Goal: Information Seeking & Learning: Learn about a topic

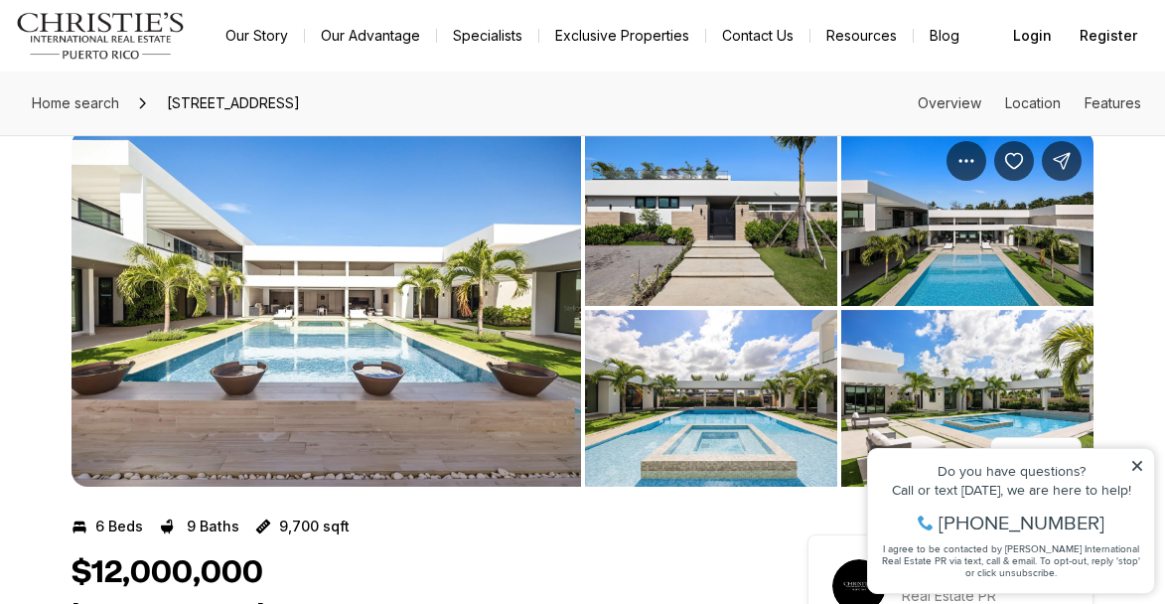
scroll to position [16, 0]
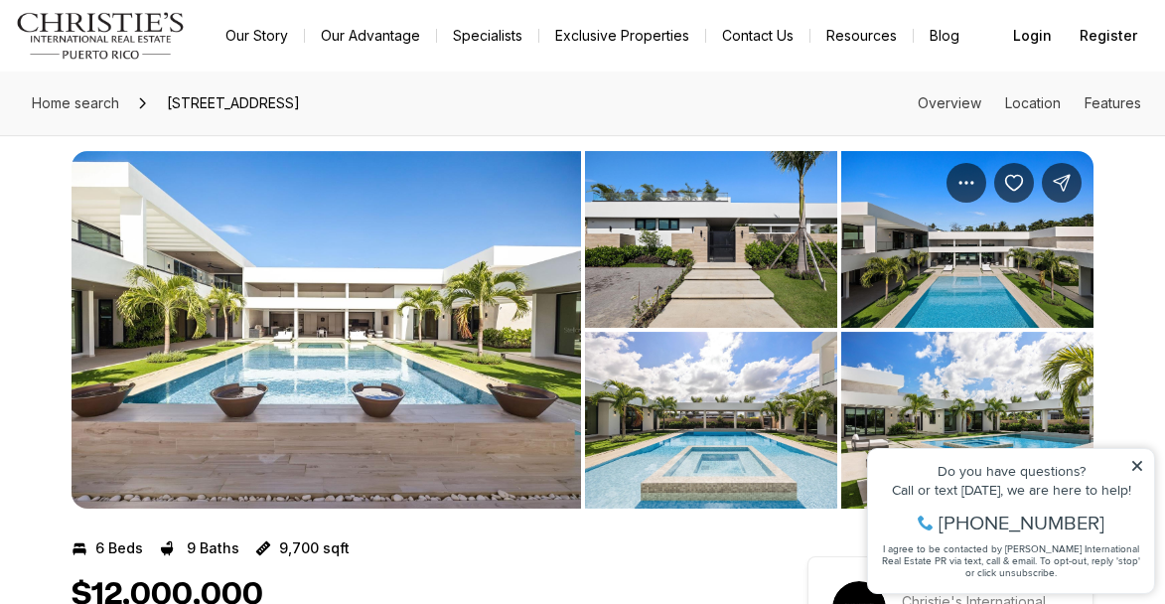
click at [912, 360] on img "View image gallery" at bounding box center [967, 420] width 252 height 177
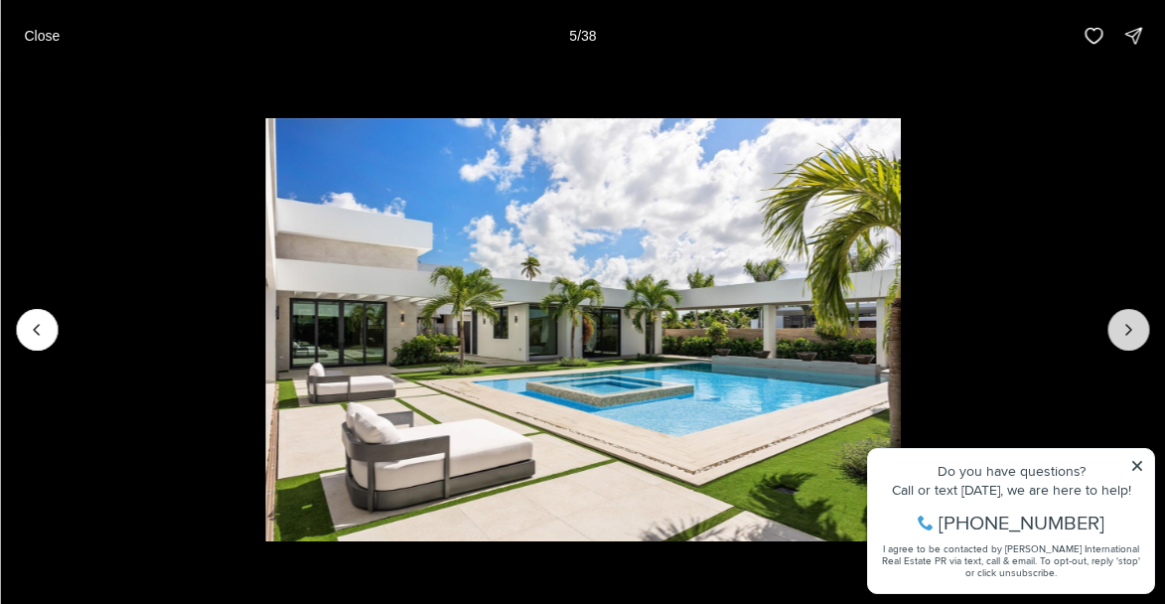
click at [1112, 328] on button "Next slide" at bounding box center [1128, 330] width 42 height 42
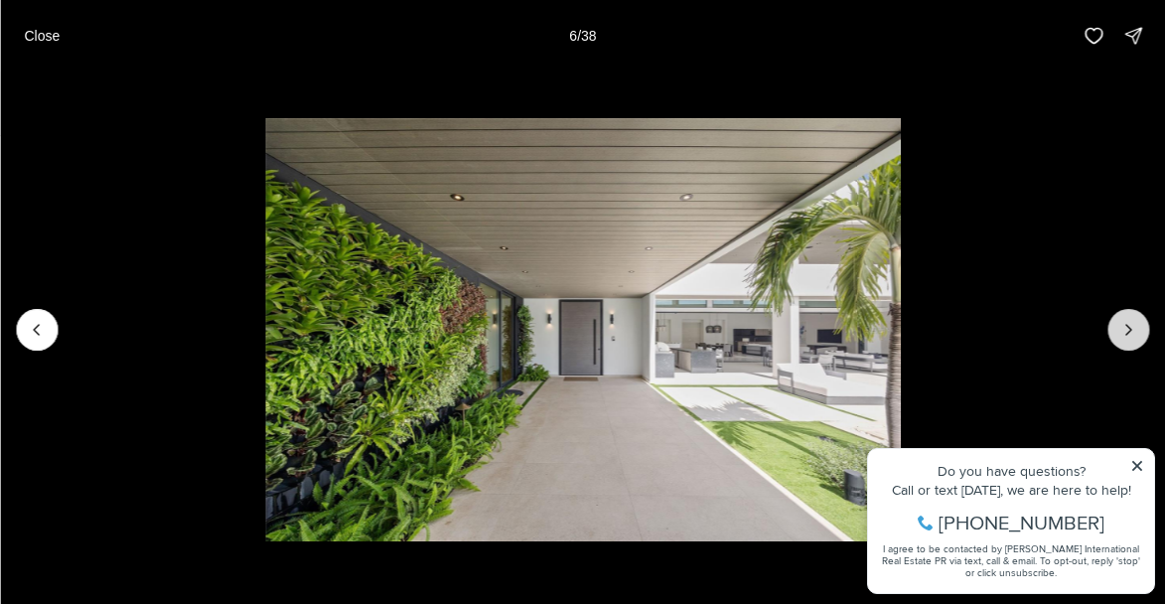
click at [1112, 328] on button "Next slide" at bounding box center [1128, 330] width 42 height 42
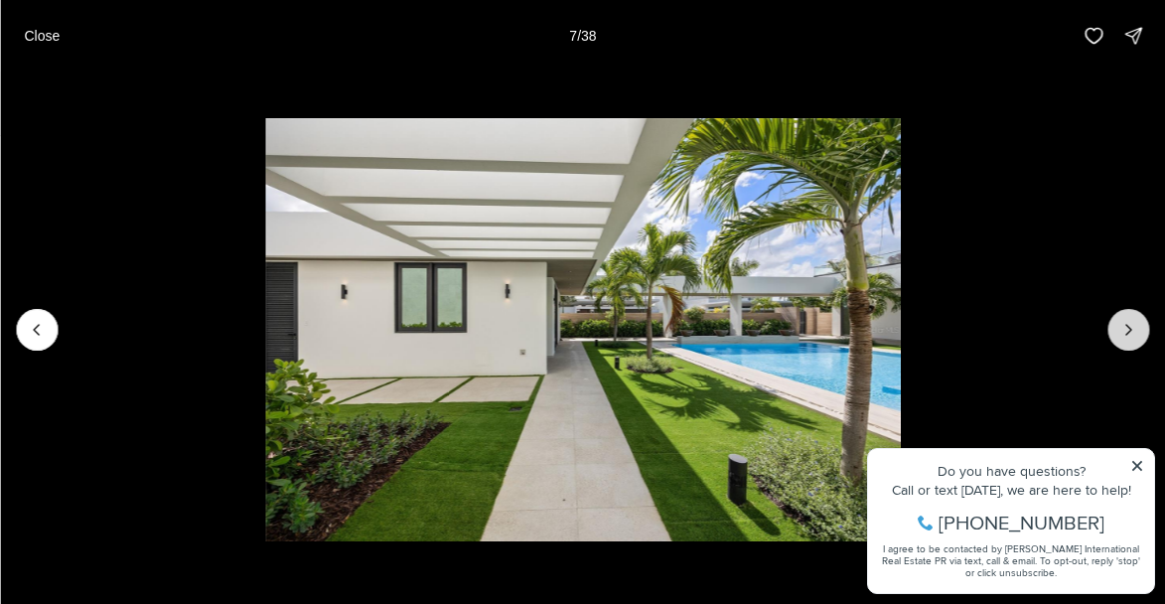
click at [1112, 328] on button "Next slide" at bounding box center [1128, 330] width 42 height 42
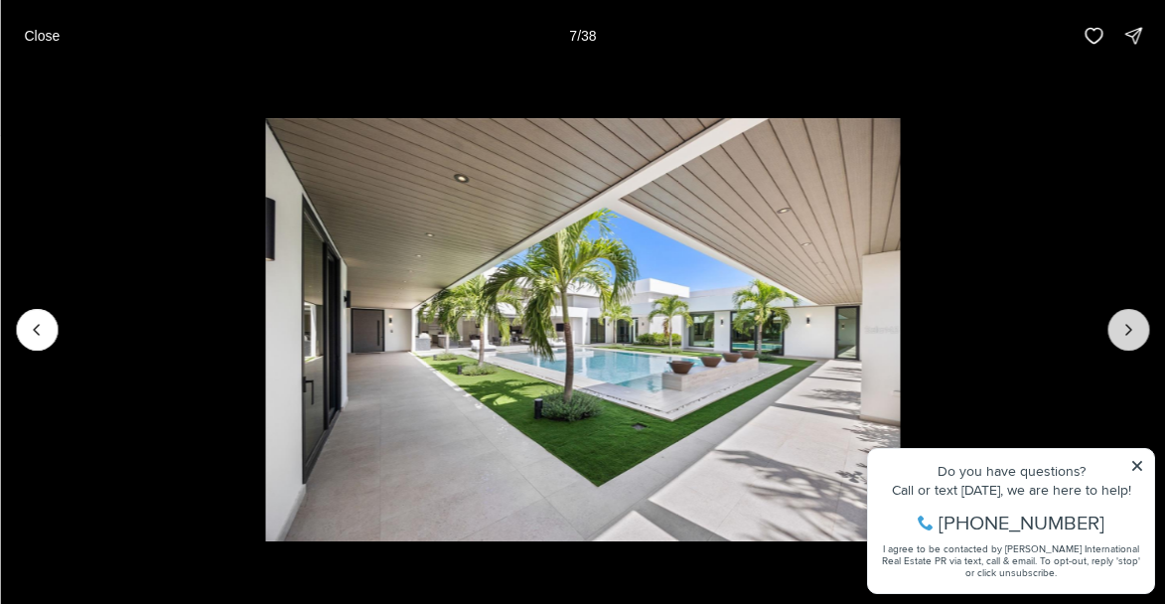
click at [1112, 328] on button "Next slide" at bounding box center [1128, 330] width 42 height 42
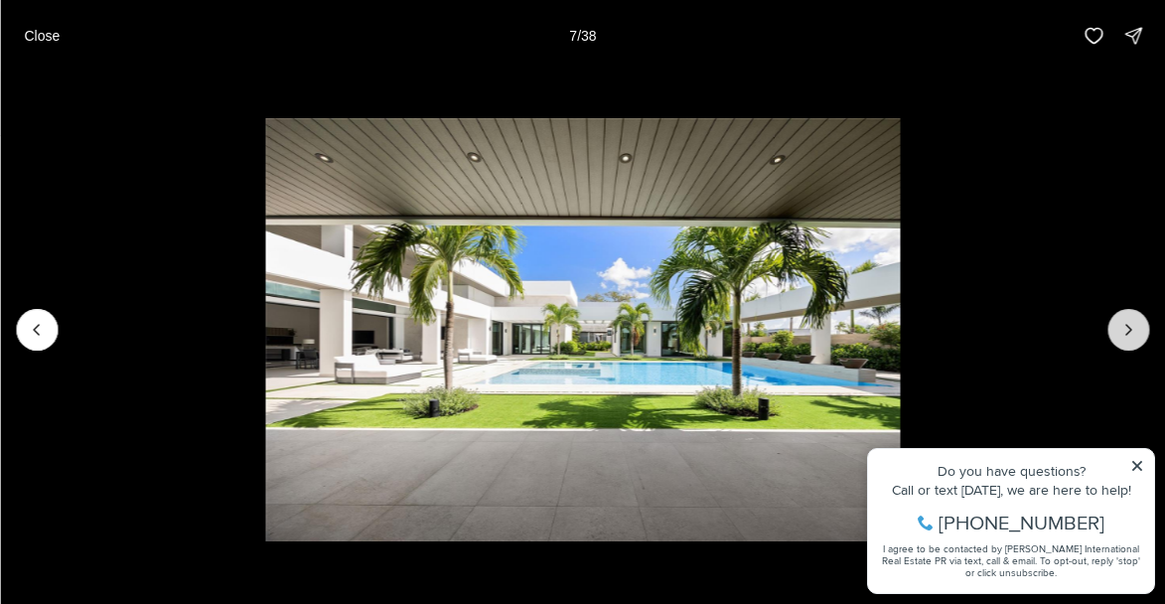
click at [1112, 328] on button "Next slide" at bounding box center [1128, 330] width 42 height 42
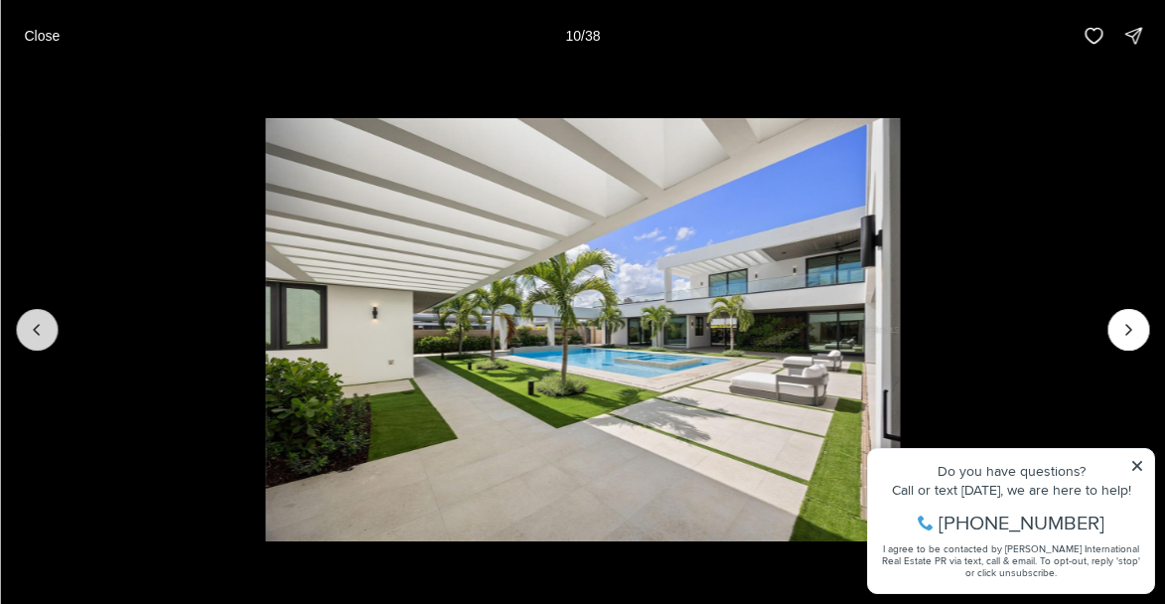
click at [46, 330] on icon "Previous slide" at bounding box center [37, 330] width 20 height 20
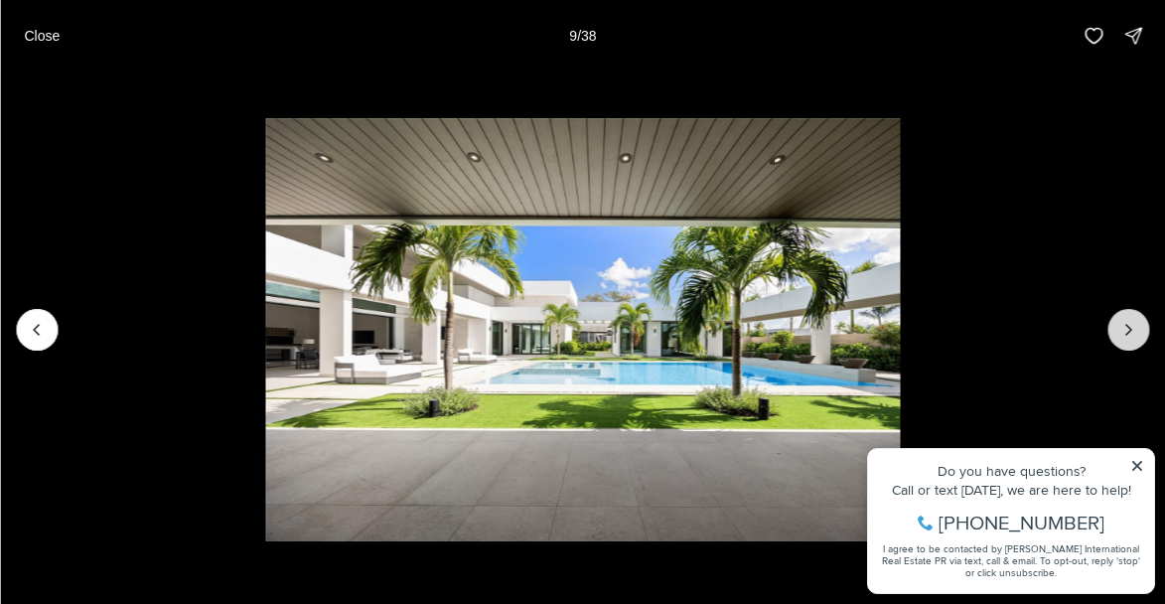
click at [1117, 325] on button "Next slide" at bounding box center [1128, 330] width 42 height 42
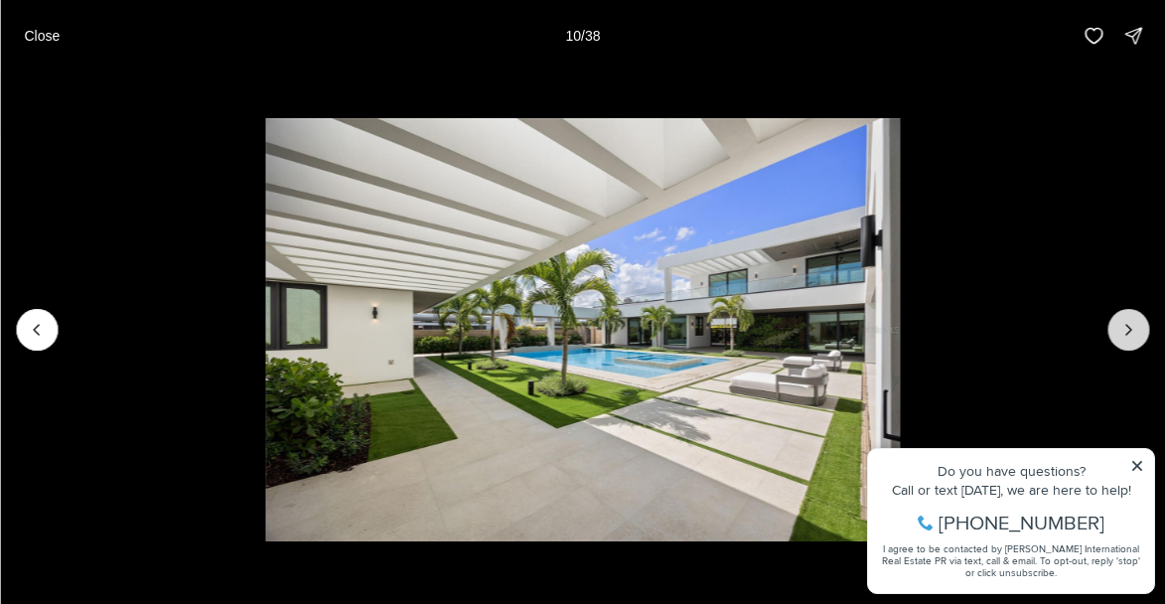
click at [1117, 325] on button "Next slide" at bounding box center [1128, 330] width 42 height 42
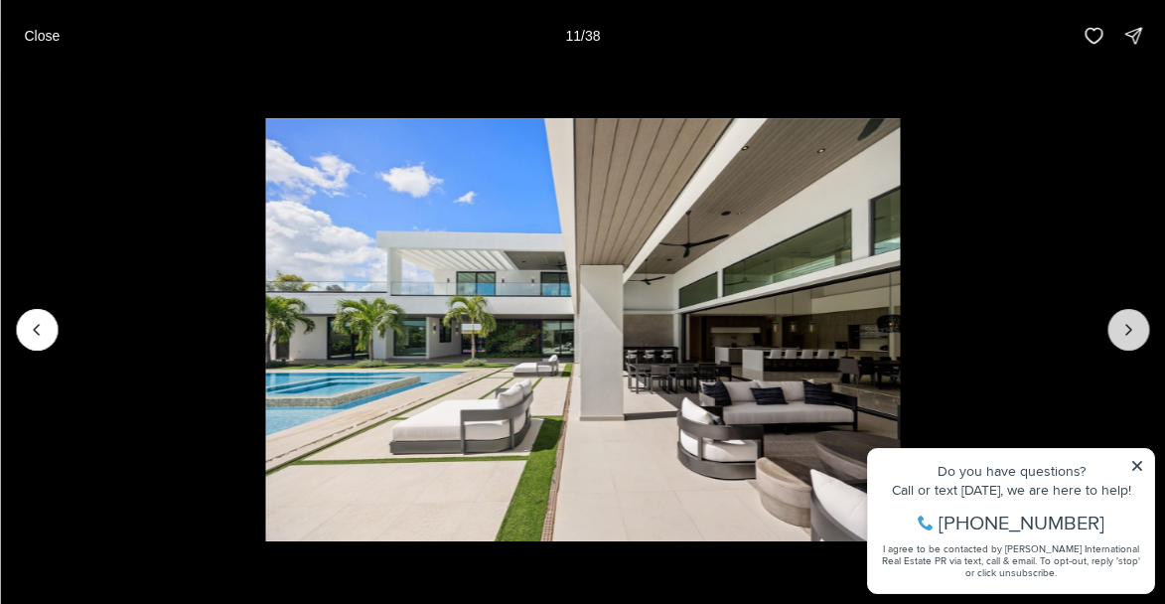
click at [1117, 325] on button "Next slide" at bounding box center [1128, 330] width 42 height 42
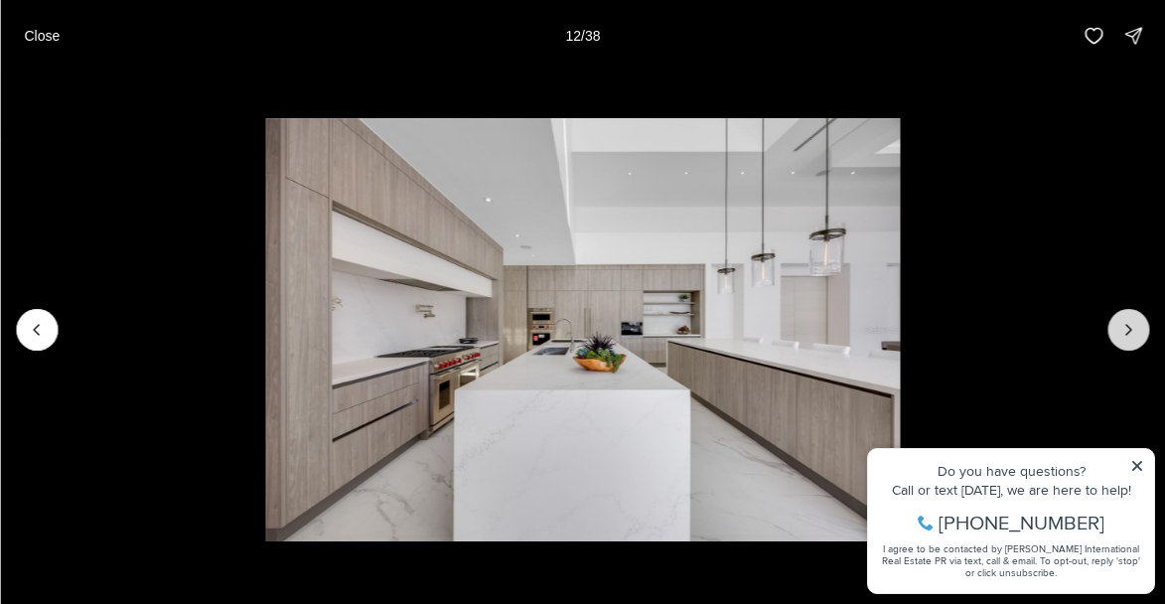
click at [1117, 325] on button "Next slide" at bounding box center [1128, 330] width 42 height 42
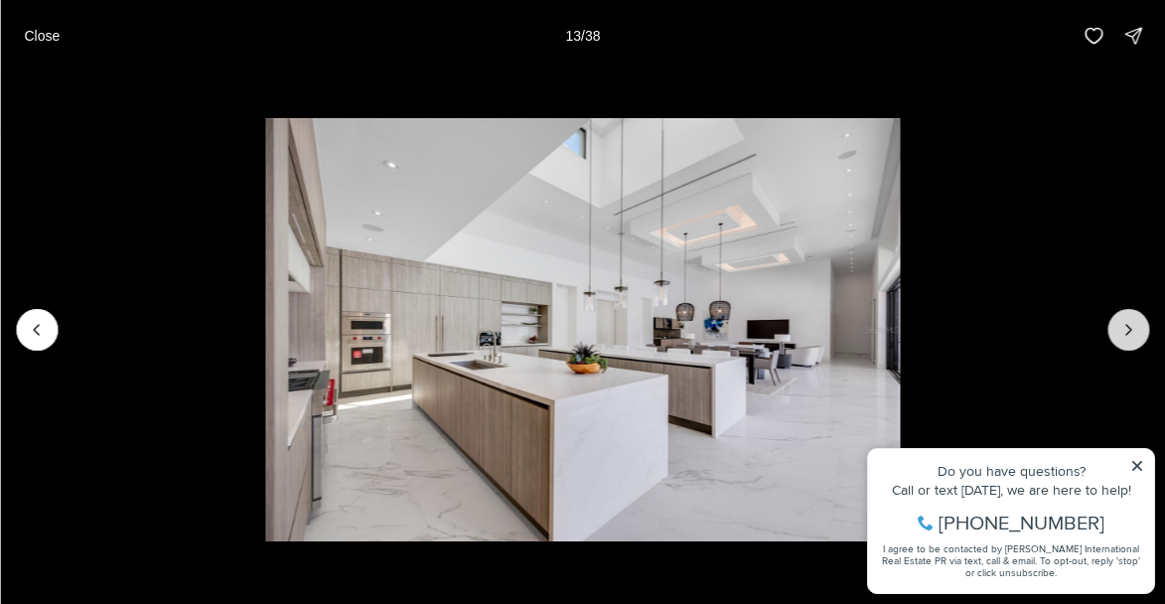
click at [1117, 325] on button "Next slide" at bounding box center [1128, 330] width 42 height 42
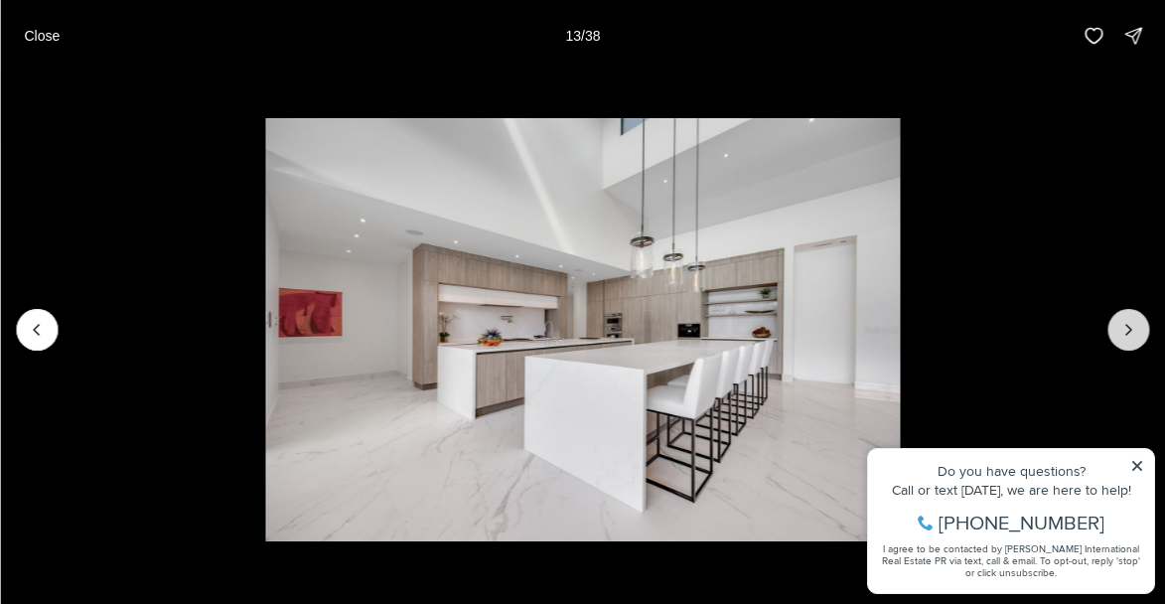
click at [1117, 325] on button "Next slide" at bounding box center [1128, 330] width 42 height 42
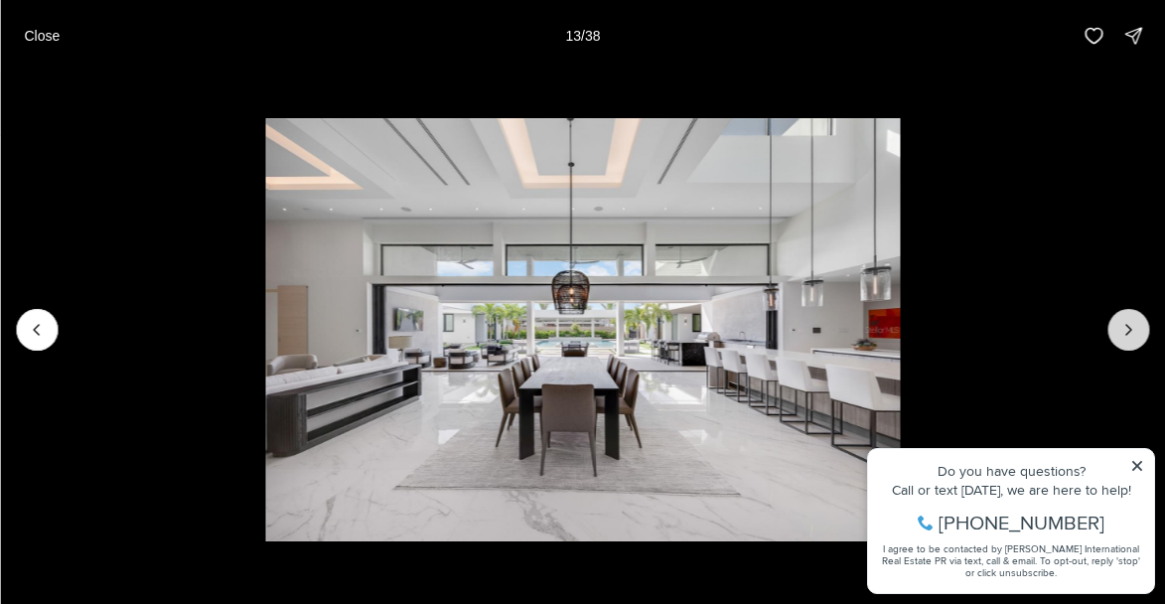
click at [1117, 325] on button "Next slide" at bounding box center [1128, 330] width 42 height 42
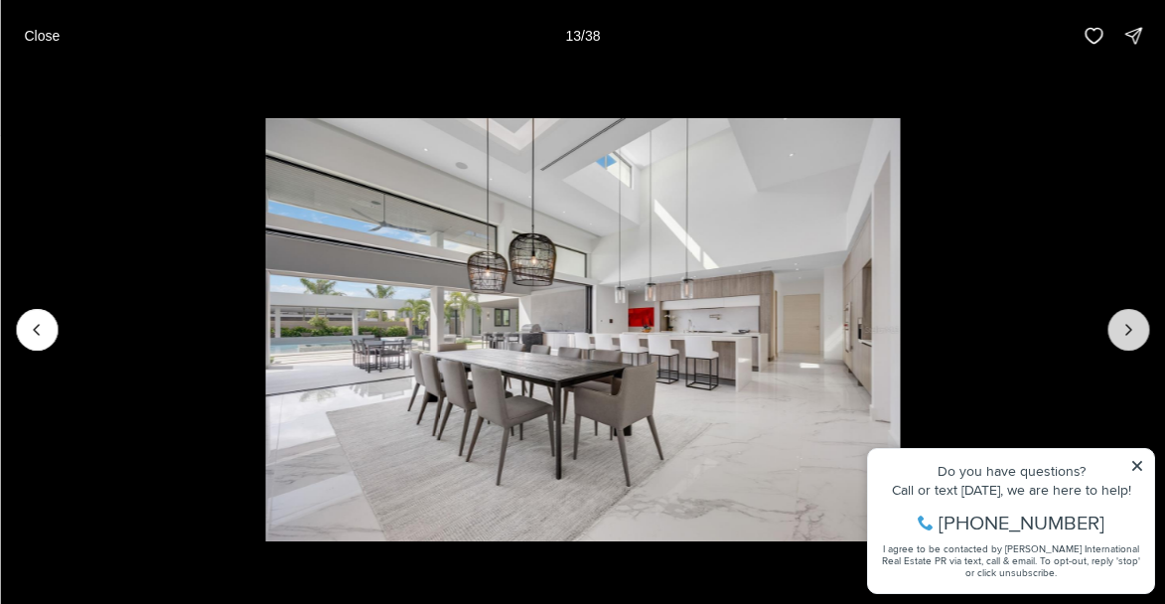
click at [1117, 325] on button "Next slide" at bounding box center [1128, 330] width 42 height 42
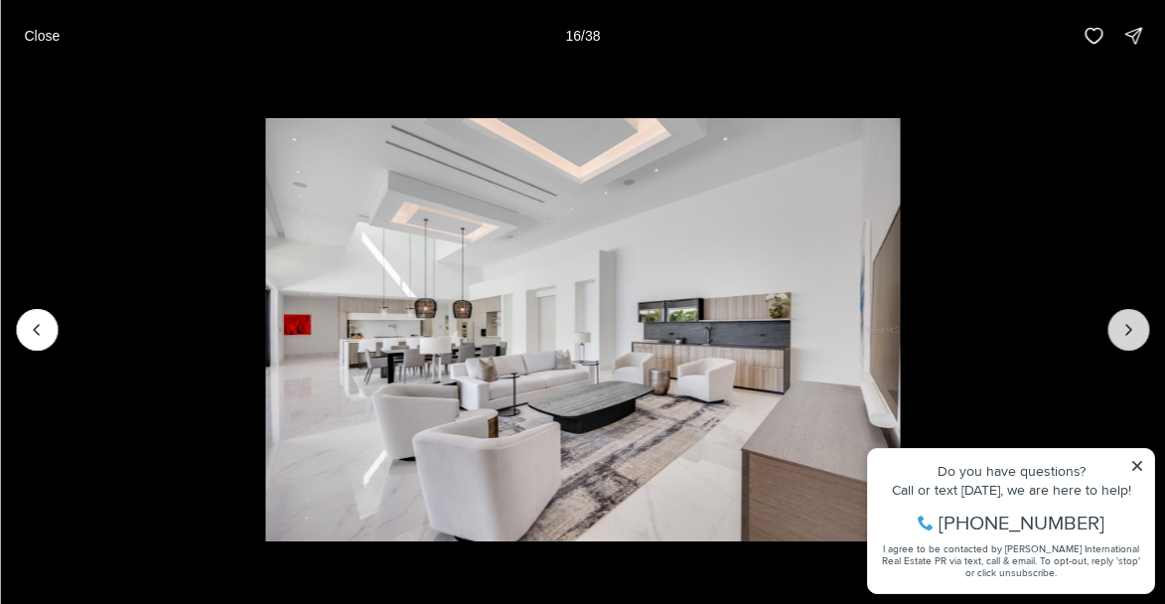
click at [1117, 325] on button "Next slide" at bounding box center [1128, 330] width 42 height 42
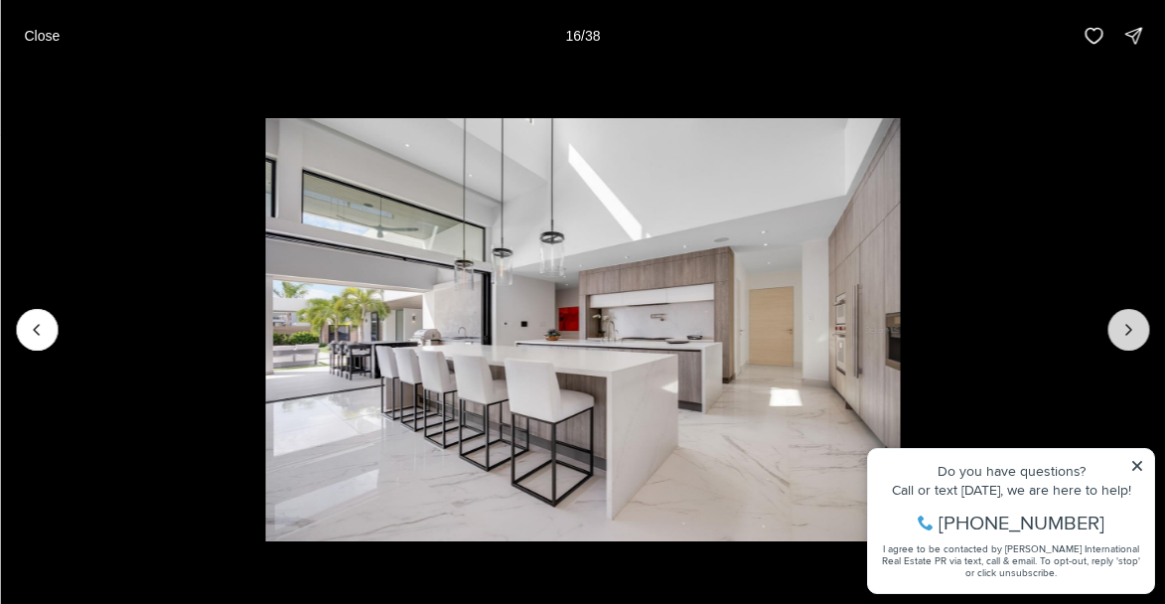
click at [1117, 325] on button "Next slide" at bounding box center [1128, 330] width 42 height 42
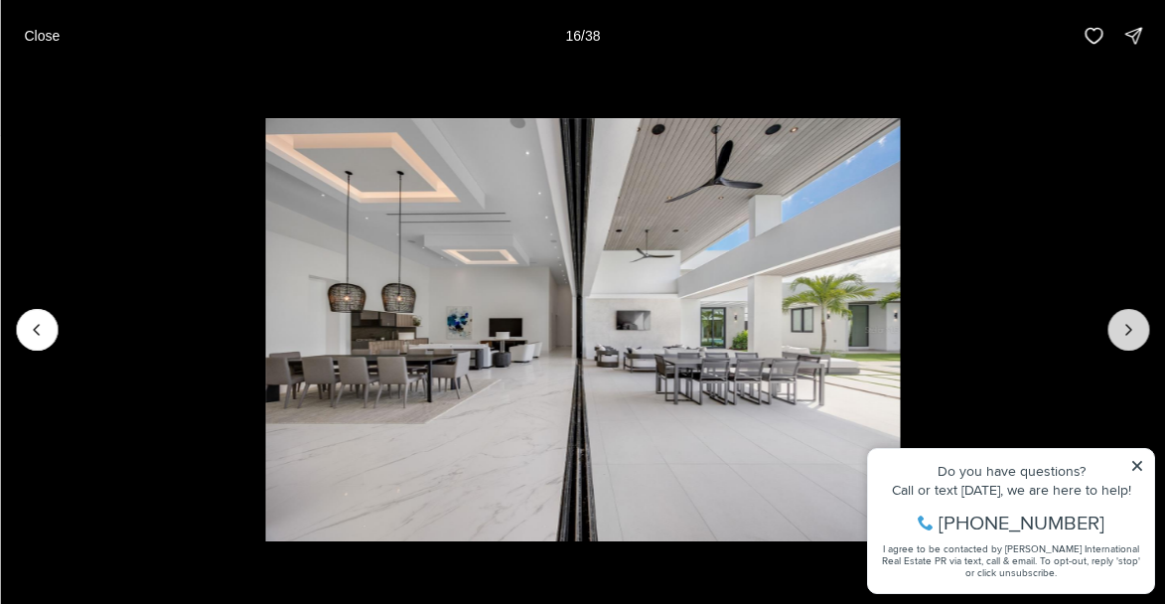
click at [1117, 325] on button "Next slide" at bounding box center [1128, 330] width 42 height 42
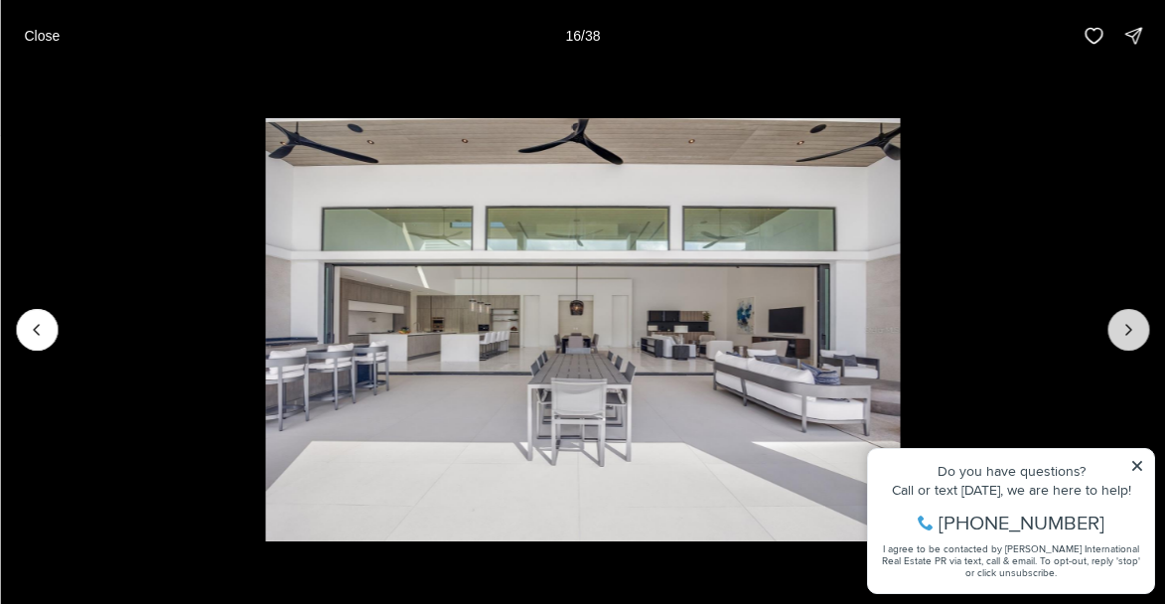
click at [1117, 325] on button "Next slide" at bounding box center [1128, 330] width 42 height 42
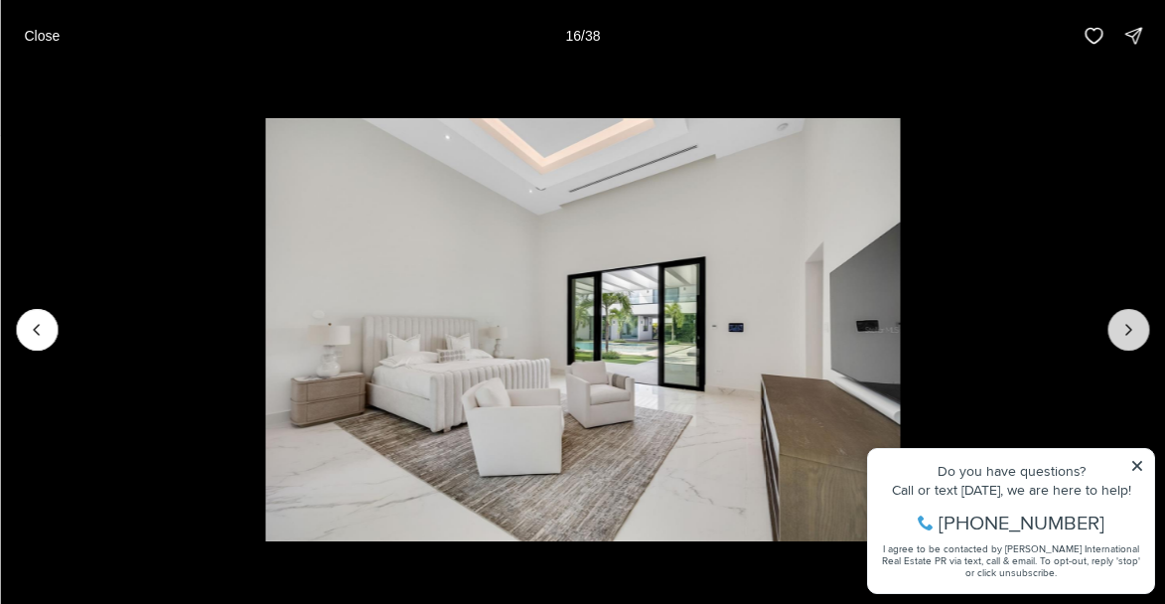
click at [1117, 325] on button "Next slide" at bounding box center [1128, 330] width 42 height 42
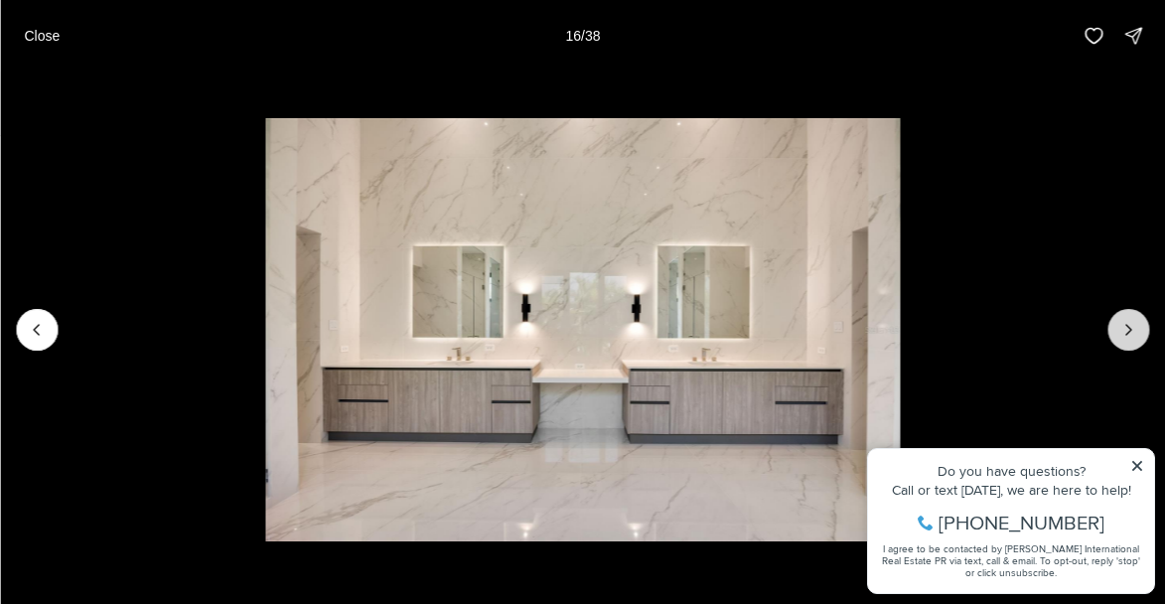
click at [1117, 325] on button "Next slide" at bounding box center [1128, 330] width 42 height 42
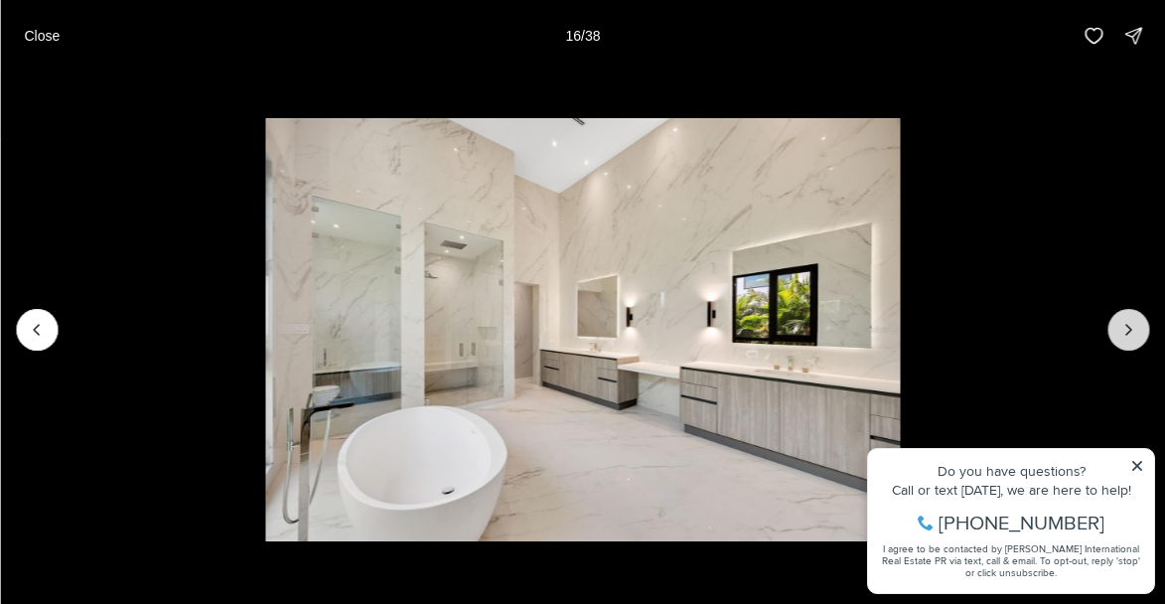
click at [1117, 325] on button "Next slide" at bounding box center [1128, 330] width 42 height 42
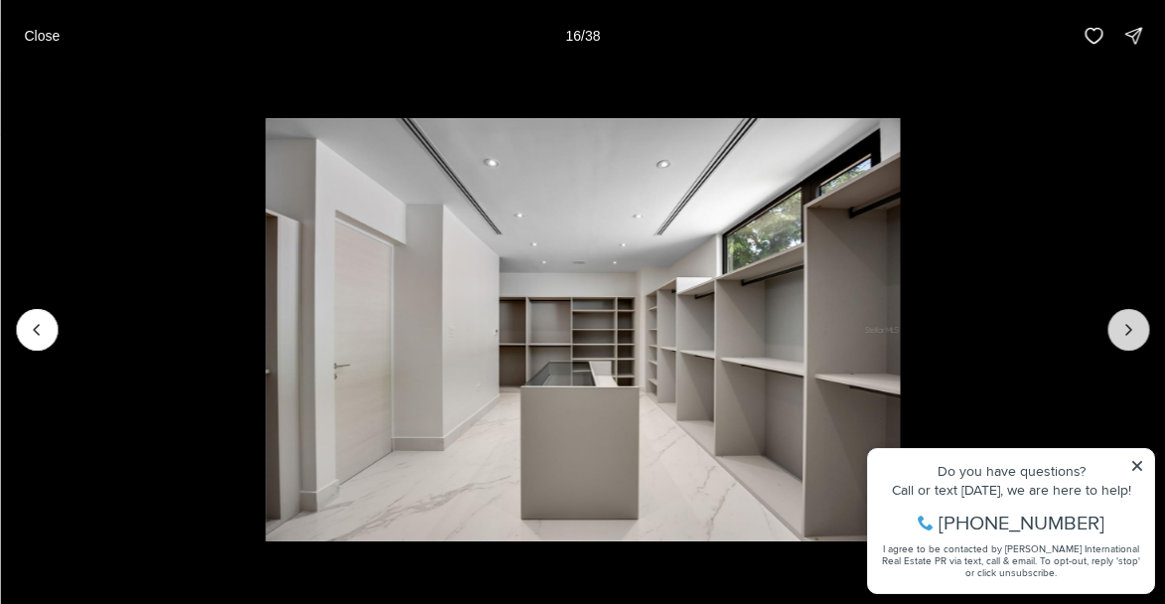
click at [1117, 325] on button "Next slide" at bounding box center [1128, 330] width 42 height 42
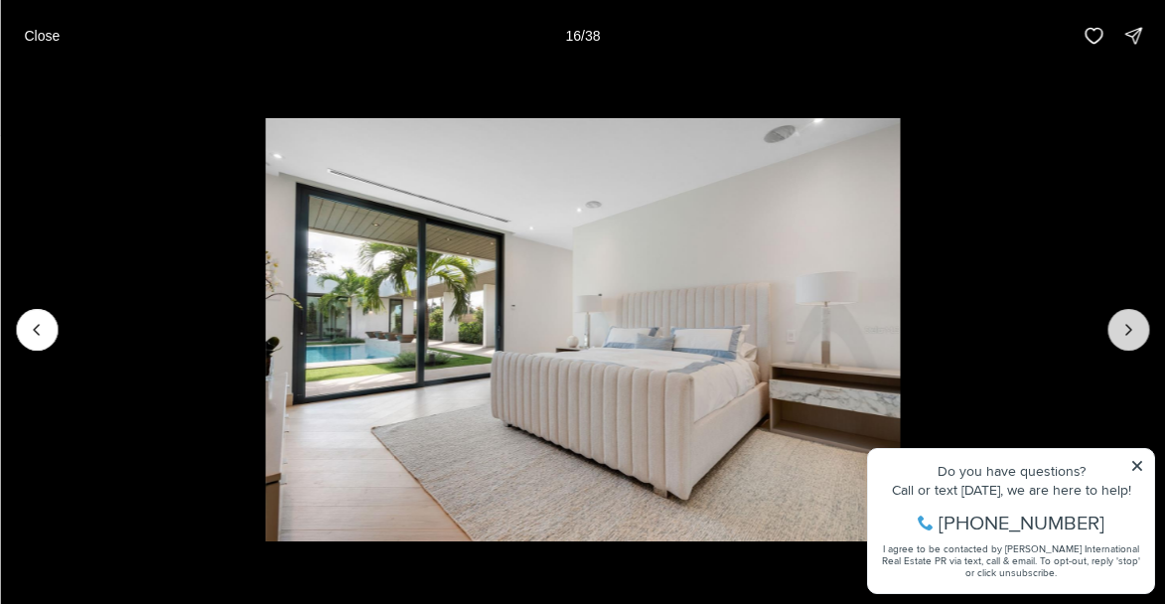
click at [1117, 325] on button "Next slide" at bounding box center [1128, 330] width 42 height 42
